Goal: Task Accomplishment & Management: Use online tool/utility

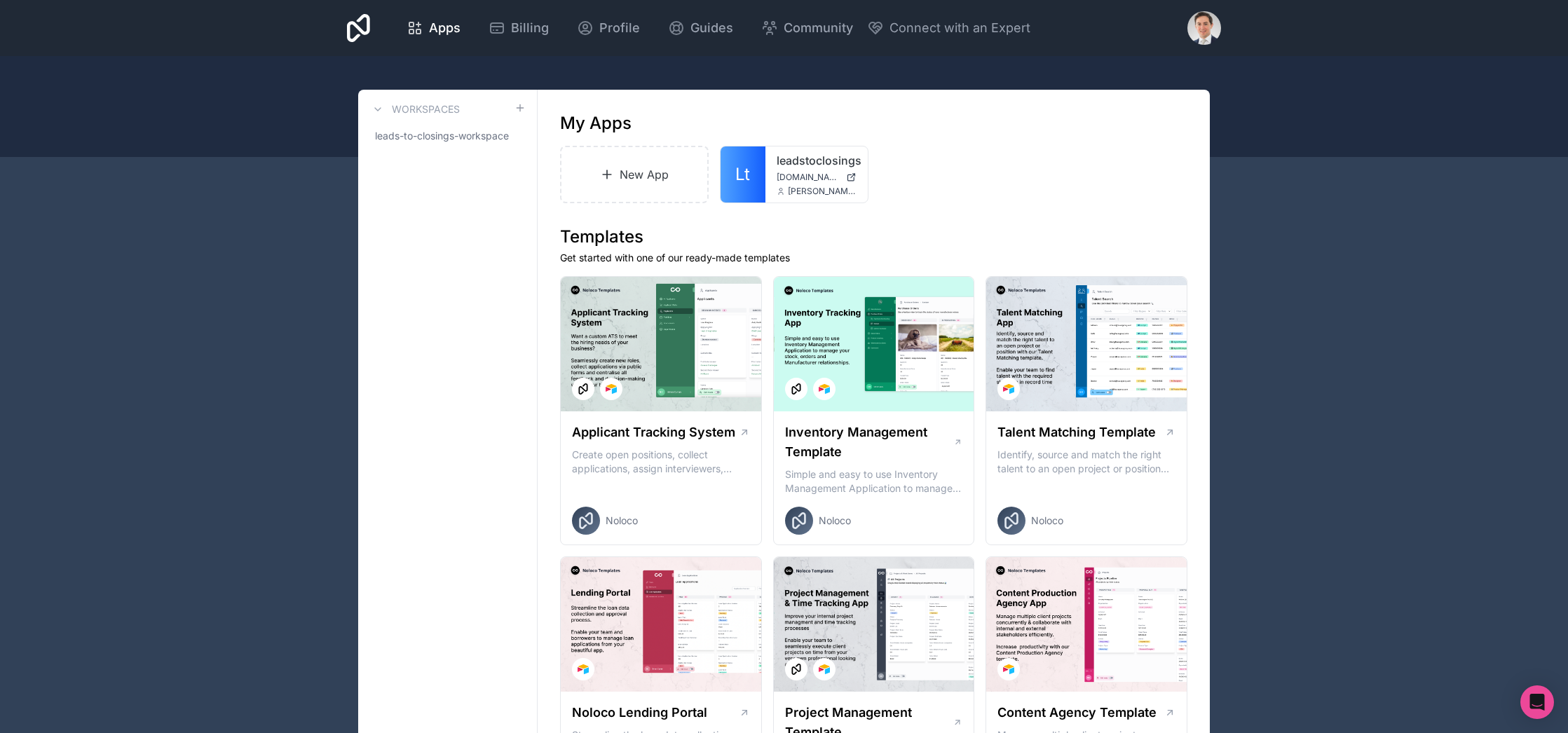
click at [1199, 29] on div at bounding box center [1204, 27] width 33 height 33
click at [1202, 30] on div at bounding box center [1204, 27] width 33 height 33
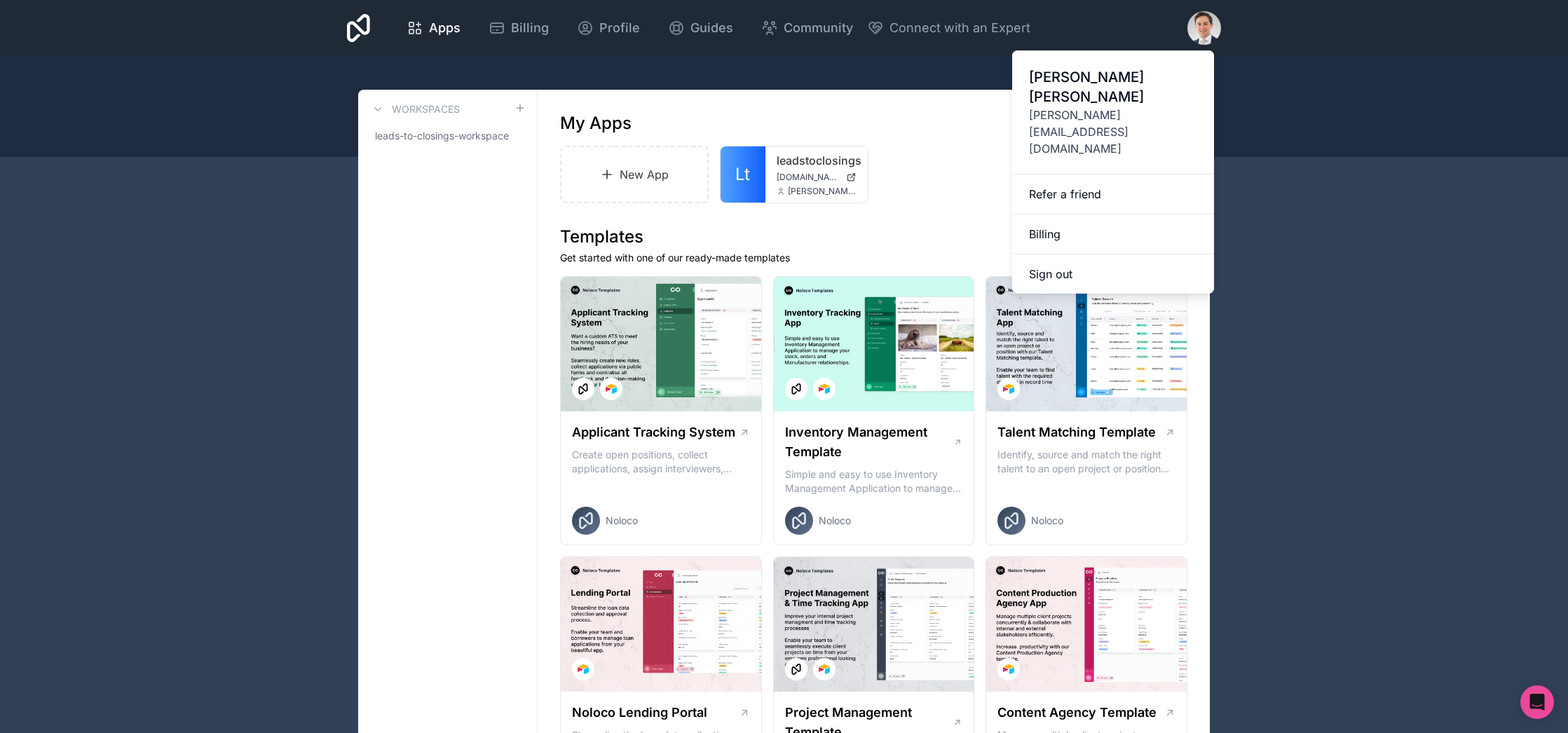
click at [1063, 215] on link "Billing" at bounding box center [1113, 235] width 202 height 40
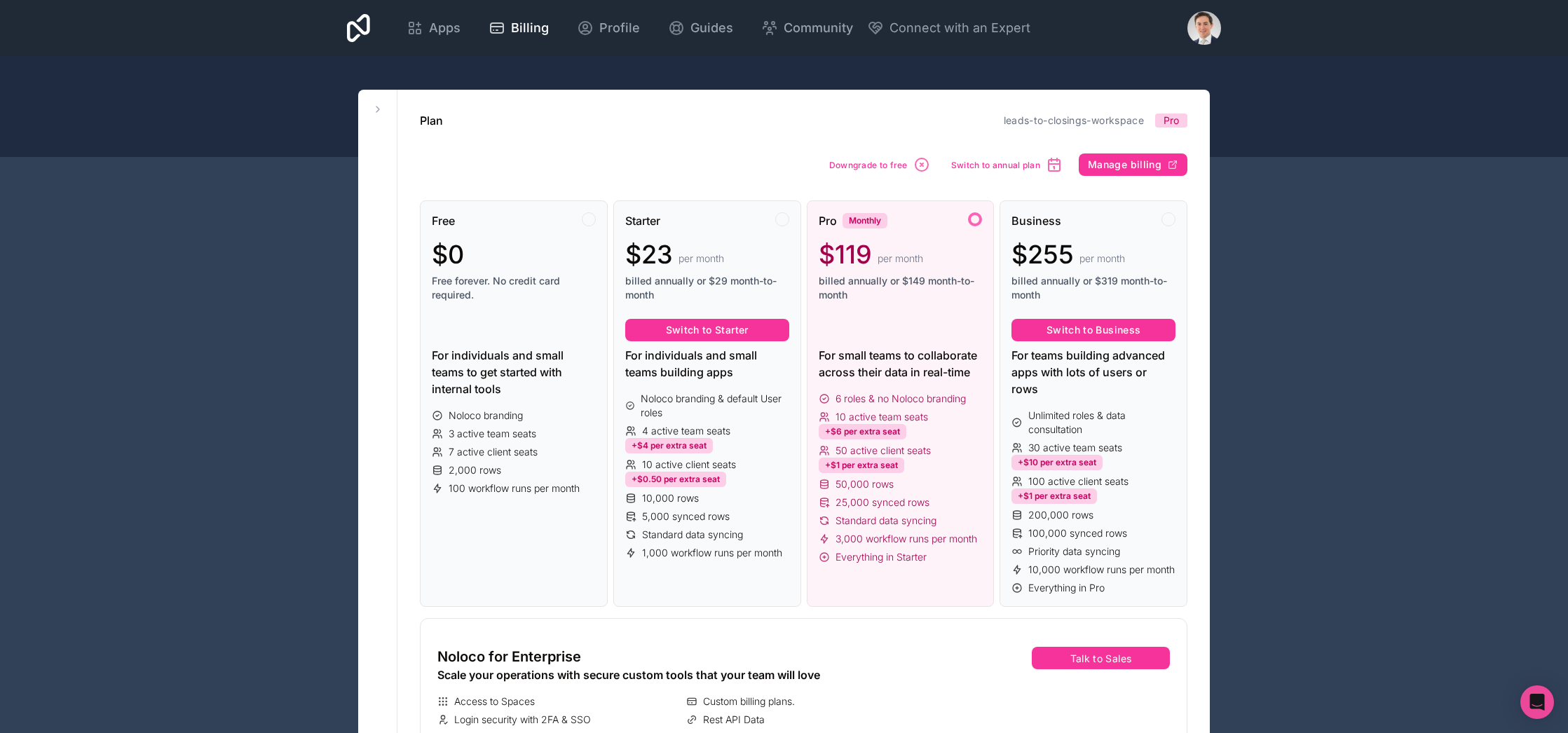
click at [446, 29] on span "Apps" at bounding box center [445, 28] width 32 height 20
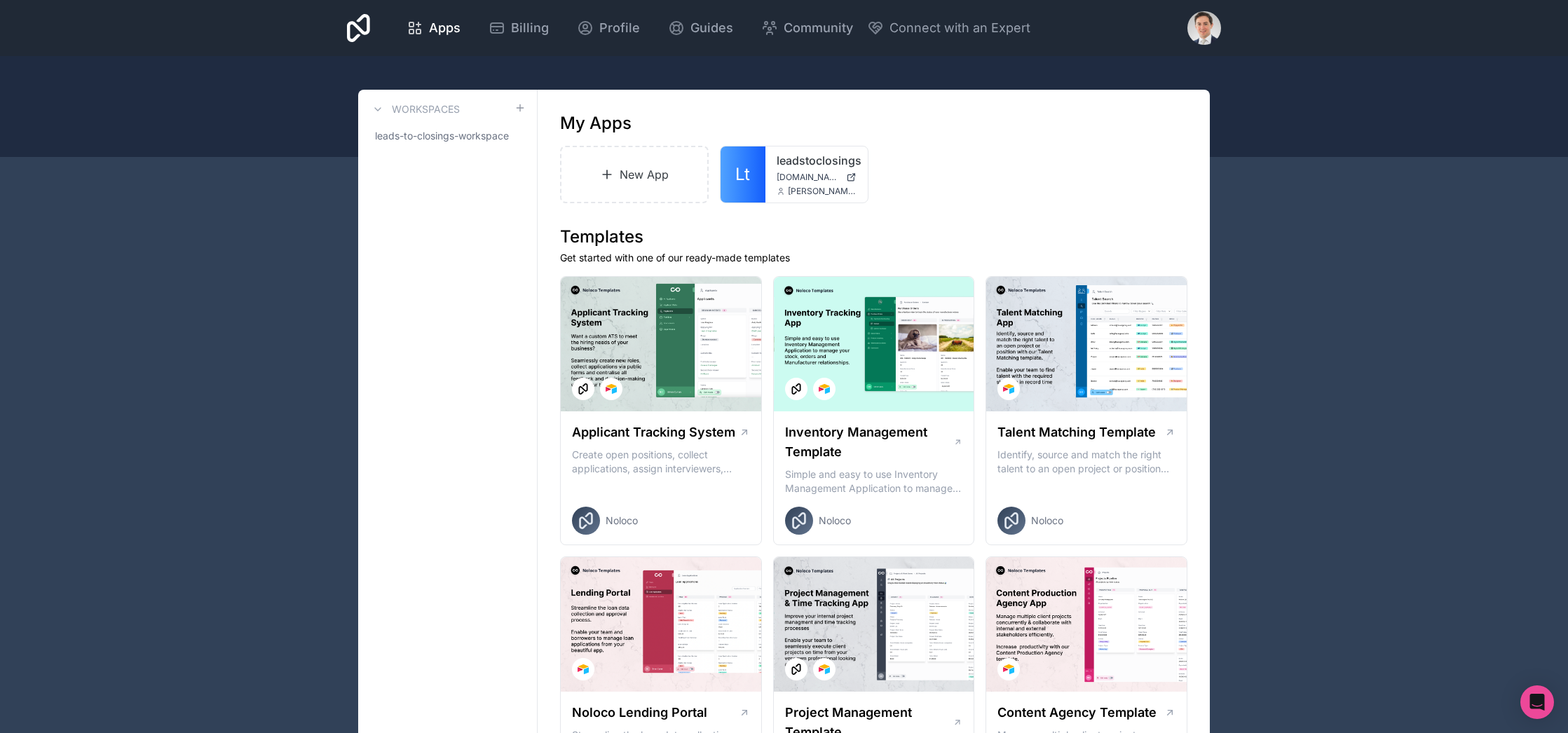
click at [0, 0] on icon at bounding box center [0, 0] width 0 height 0
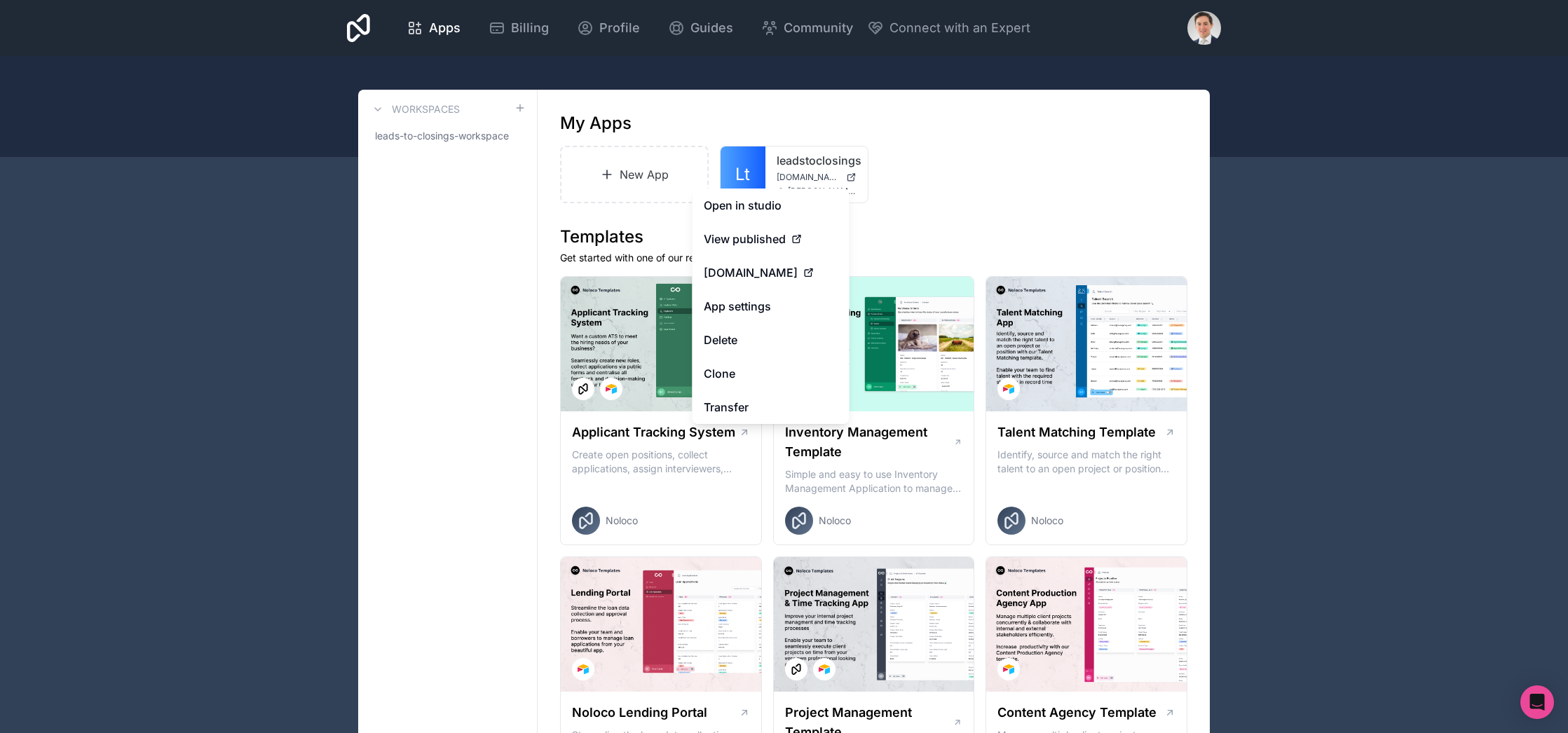
click at [764, 365] on link "Clone" at bounding box center [771, 373] width 157 height 33
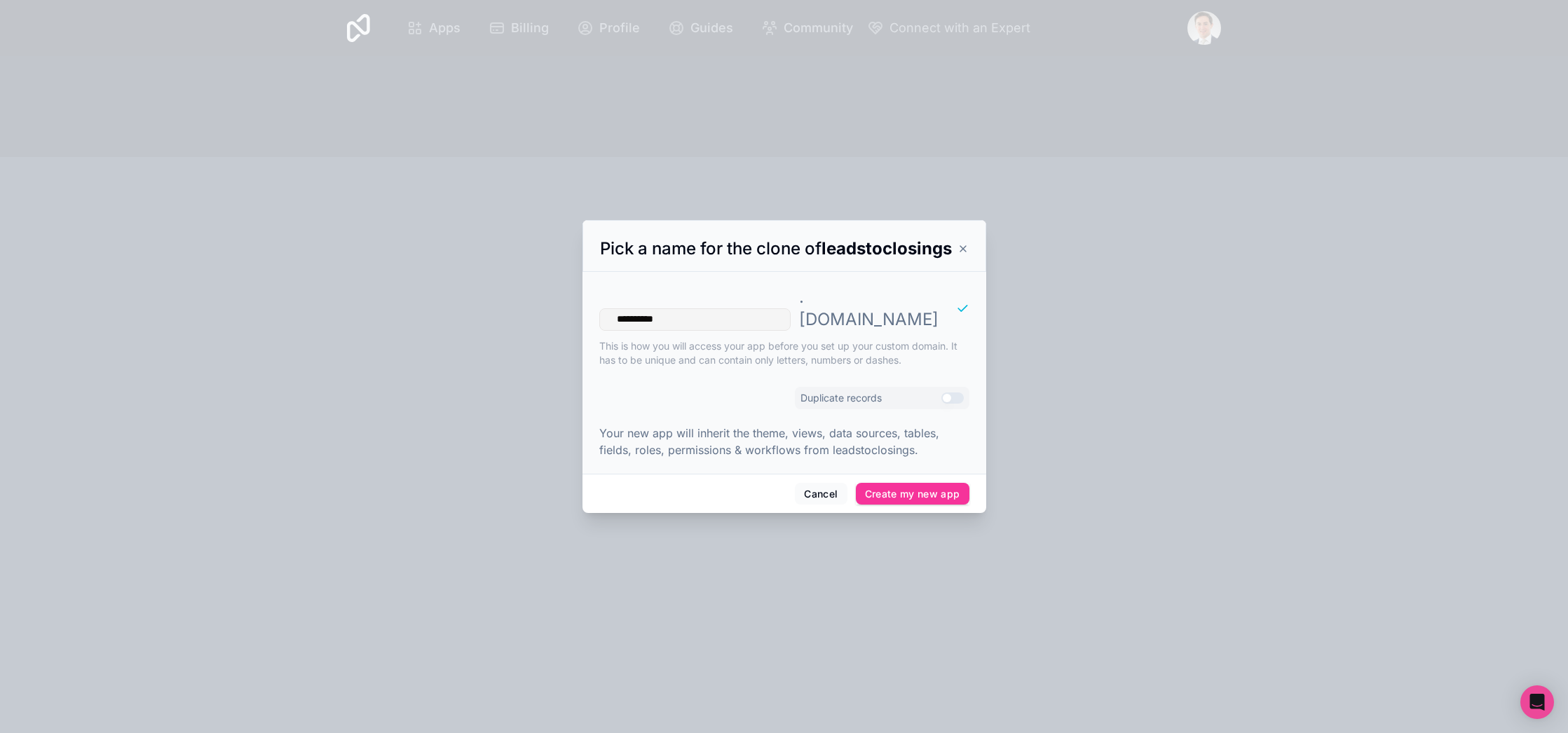
type input "**********"
click at [952, 258] on h3 "Pick a name for the clone of leadstoclosings" at bounding box center [775, 248] width 352 height 22
click at [960, 255] on icon at bounding box center [963, 248] width 11 height 11
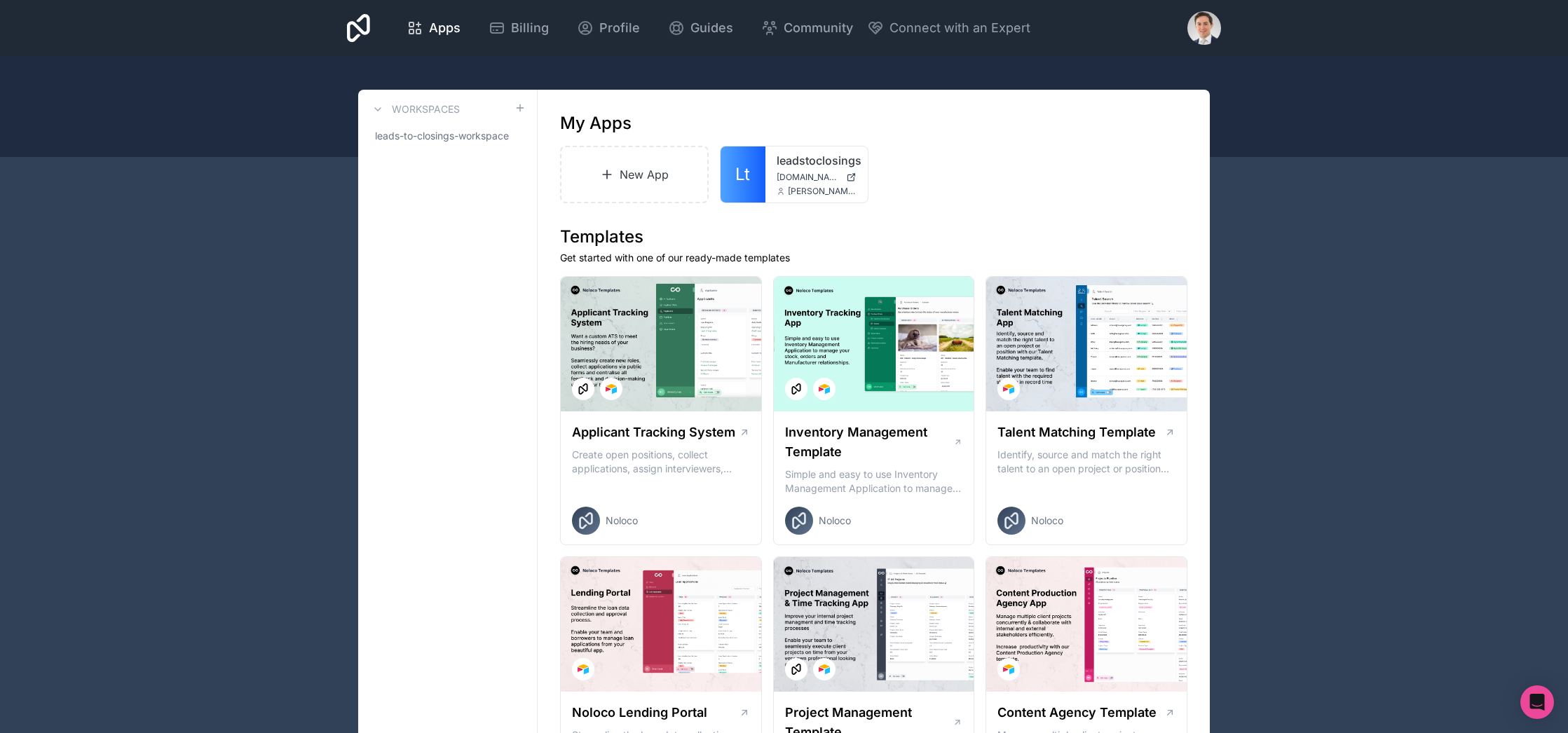
click at [764, 171] on link "Lt" at bounding box center [743, 174] width 45 height 56
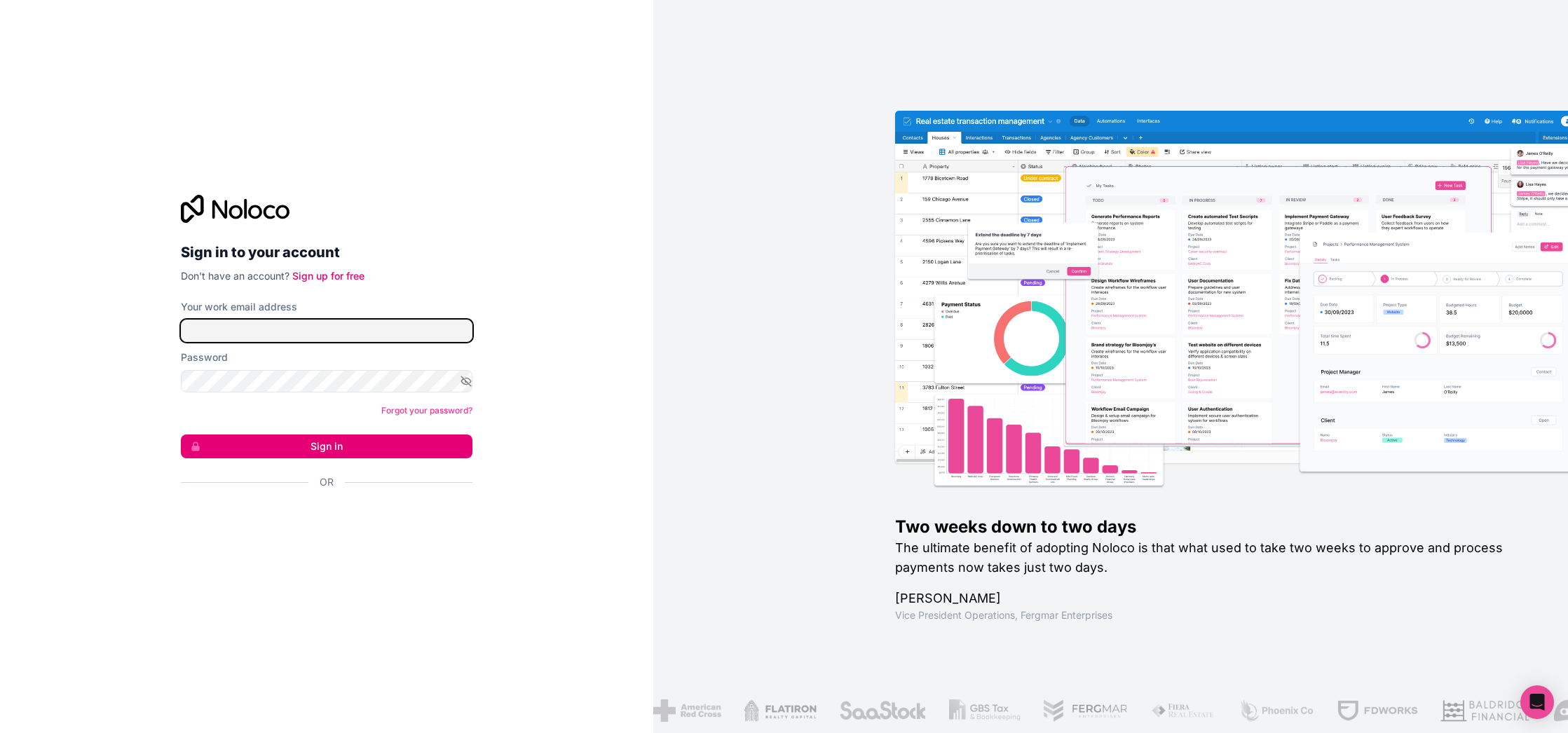
type input "**********"
click at [335, 441] on button "Sign in" at bounding box center [326, 446] width 291 height 24
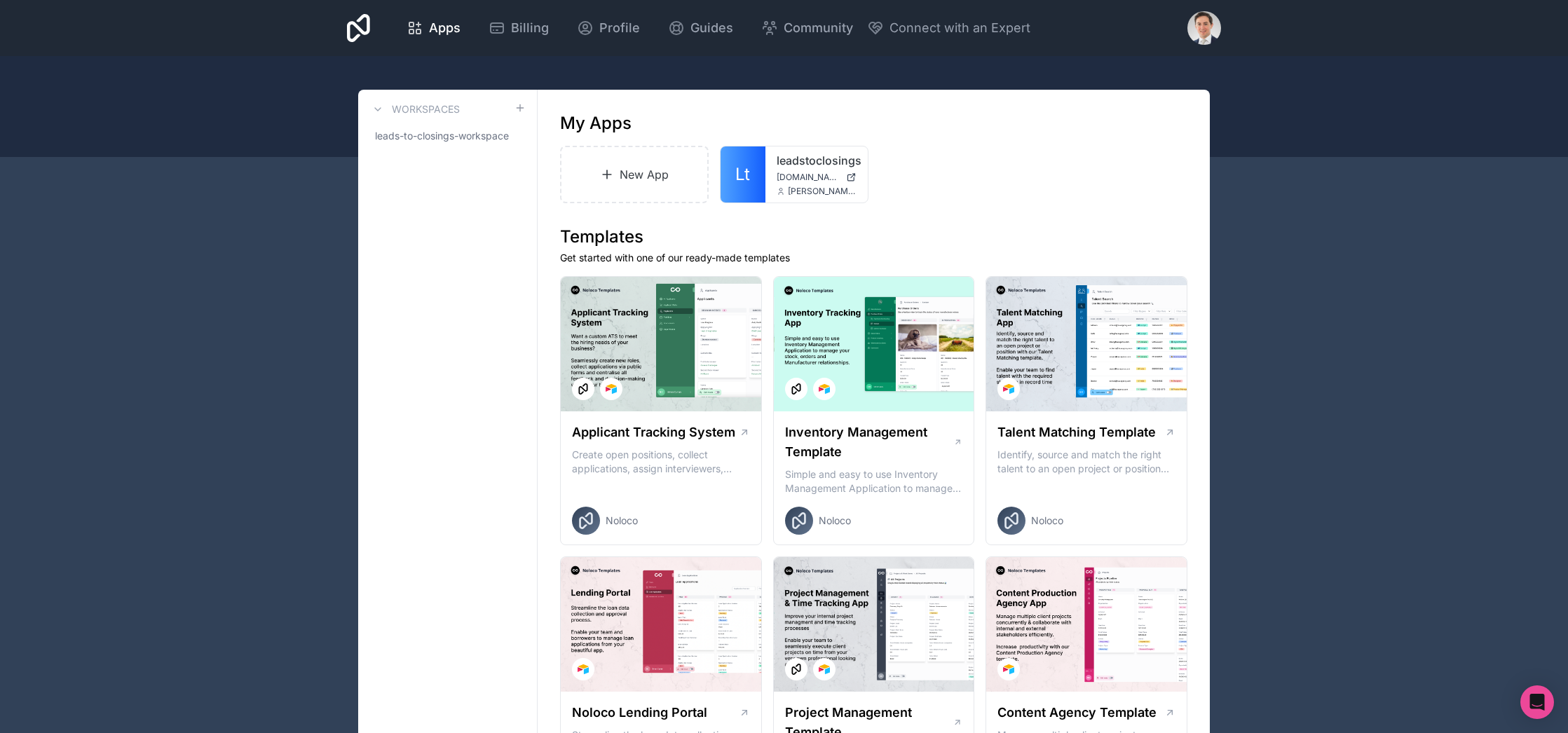
click at [813, 183] on div "leadstoclosings [DOMAIN_NAME] [PERSON_NAME][EMAIL_ADDRESS][DOMAIN_NAME]" at bounding box center [816, 174] width 102 height 56
click at [794, 162] on link "leadstoclosings" at bounding box center [817, 161] width 80 height 17
